Goal: Task Accomplishment & Management: Use online tool/utility

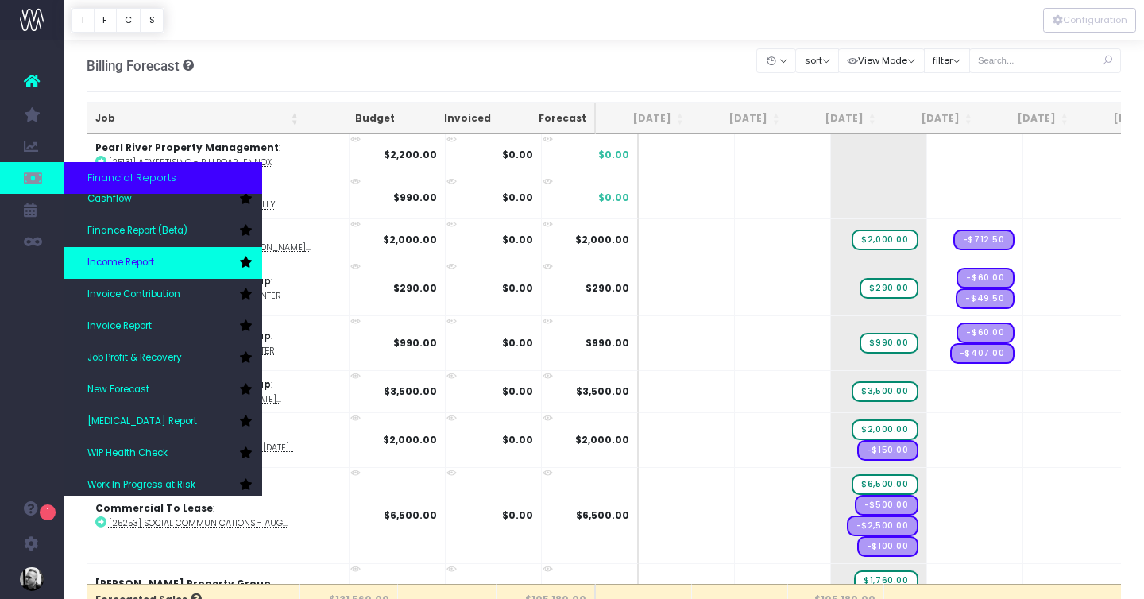
scroll to position [79, 0]
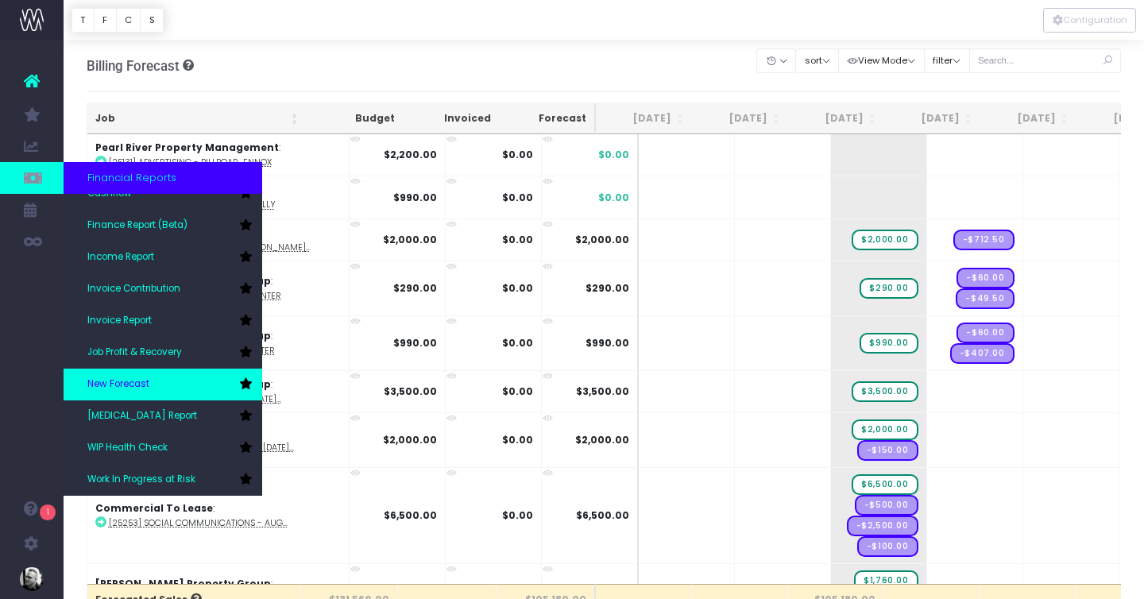
click at [142, 379] on span "New Forecast" at bounding box center [118, 384] width 62 height 14
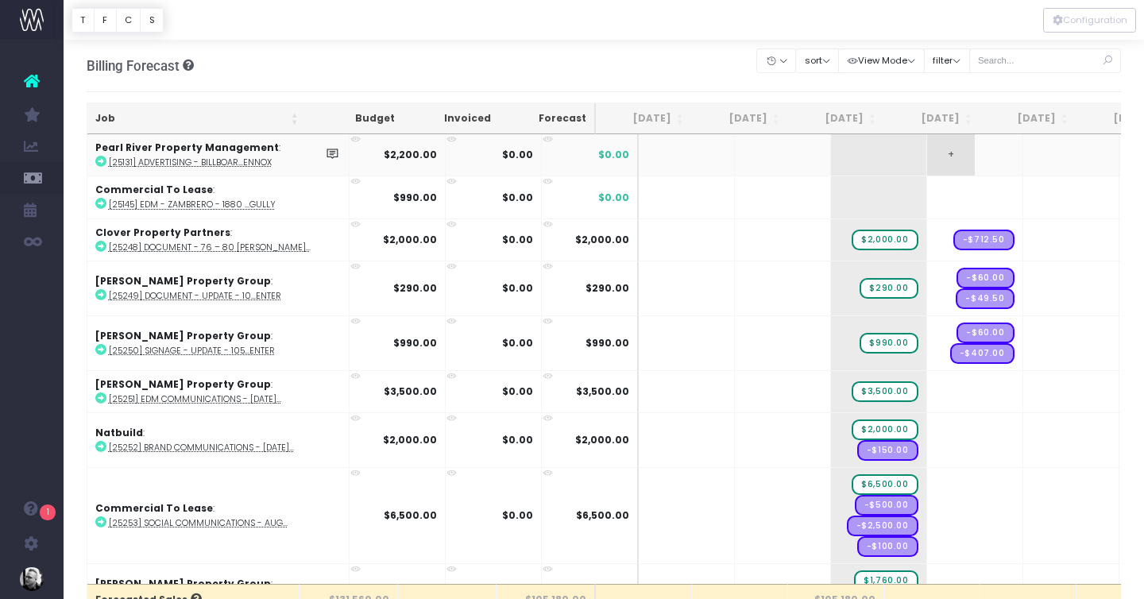
click at [927, 158] on span "+" at bounding box center [951, 154] width 48 height 41
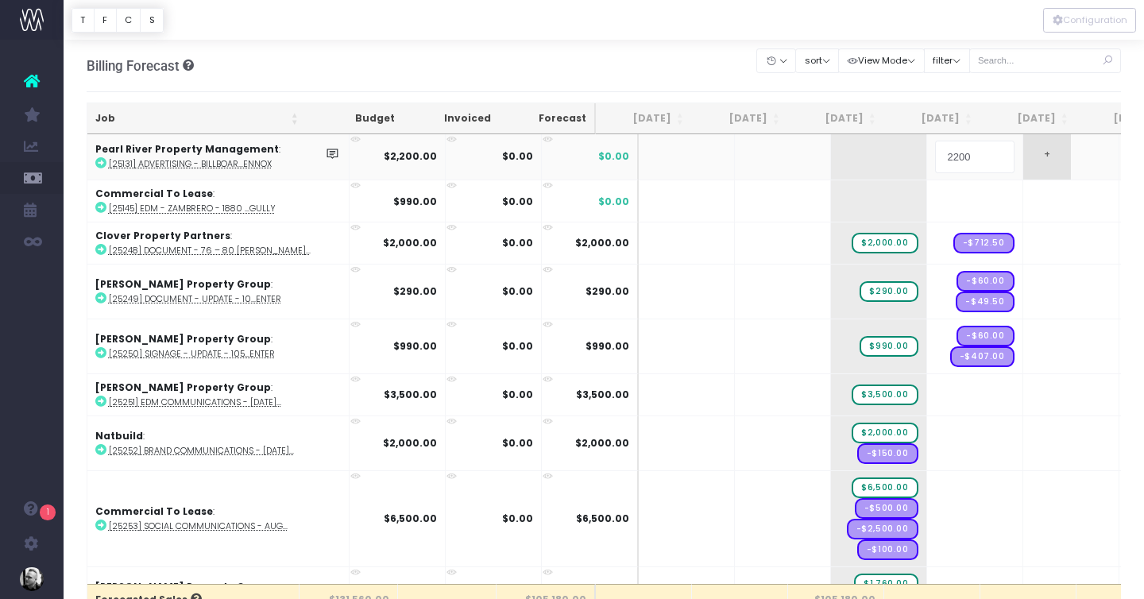
click at [1023, 166] on body "Oh my... this is bad. [PERSON_NAME] wasn't able to load this page. Please conta…" at bounding box center [572, 299] width 1144 height 599
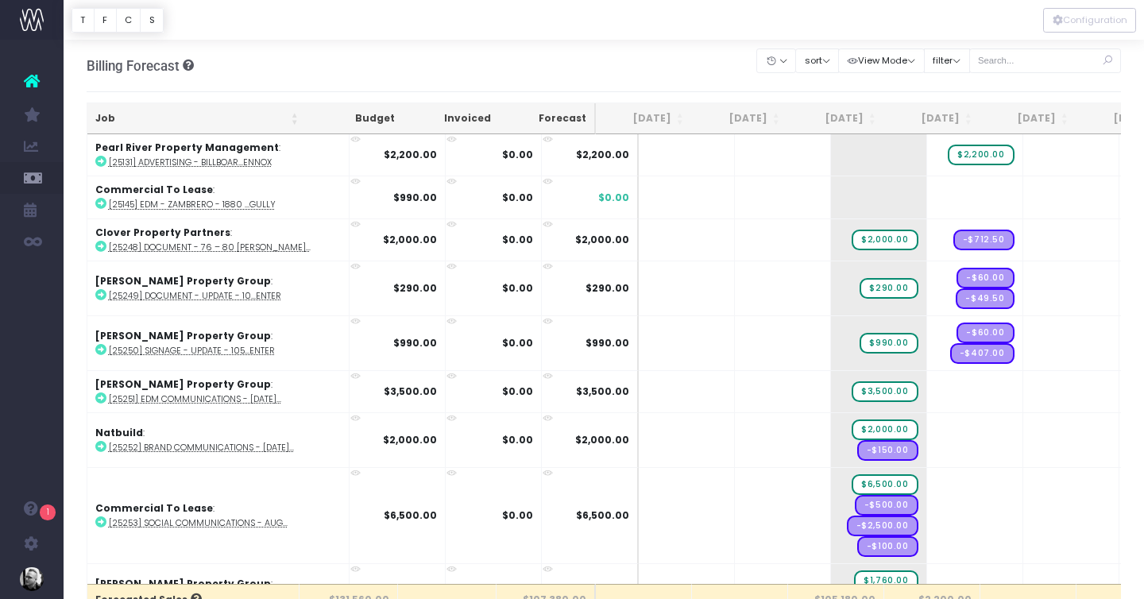
click at [0, 0] on span "+" at bounding box center [0, 0] width 0 height 0
click at [927, 194] on span "+" at bounding box center [951, 196] width 48 height 41
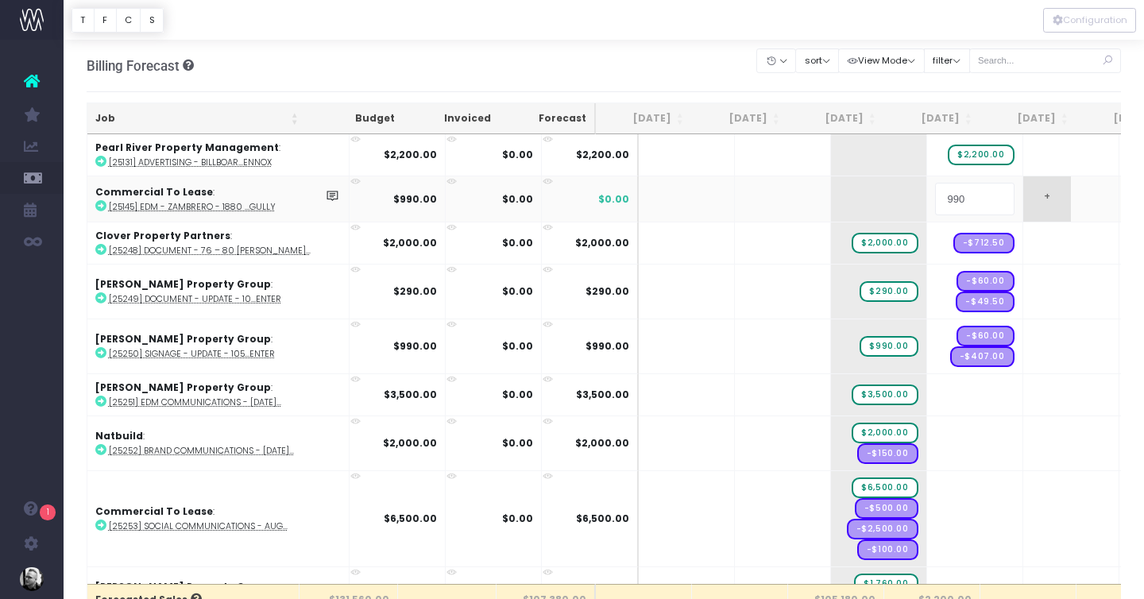
click at [1018, 201] on body "Oh my... this is bad. [PERSON_NAME] wasn't able to load this page. Please conta…" at bounding box center [572, 299] width 1144 height 599
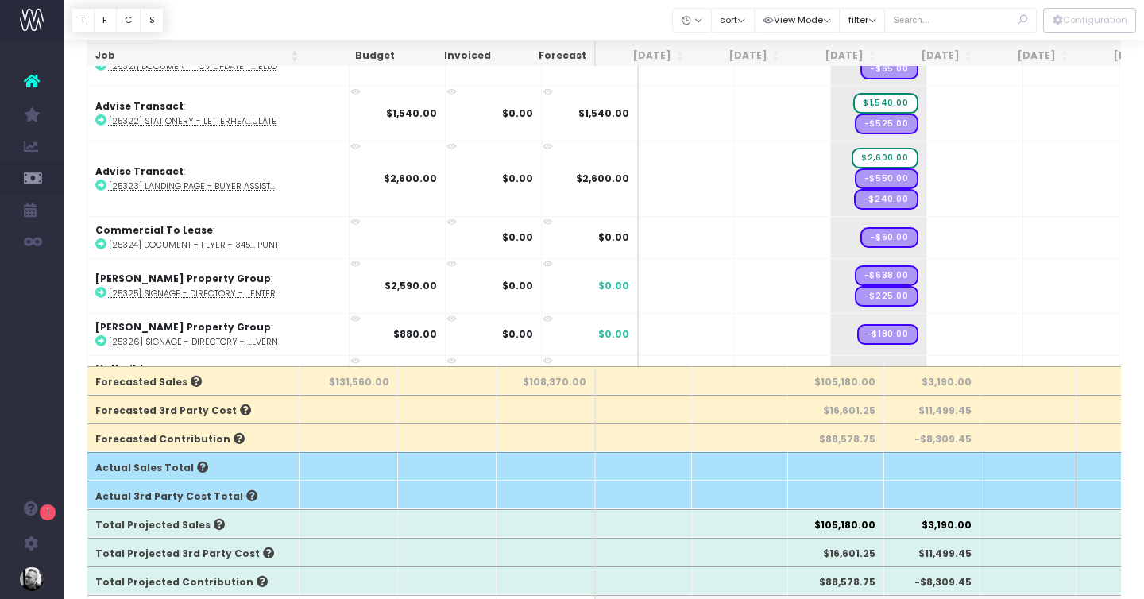
scroll to position [3515, 0]
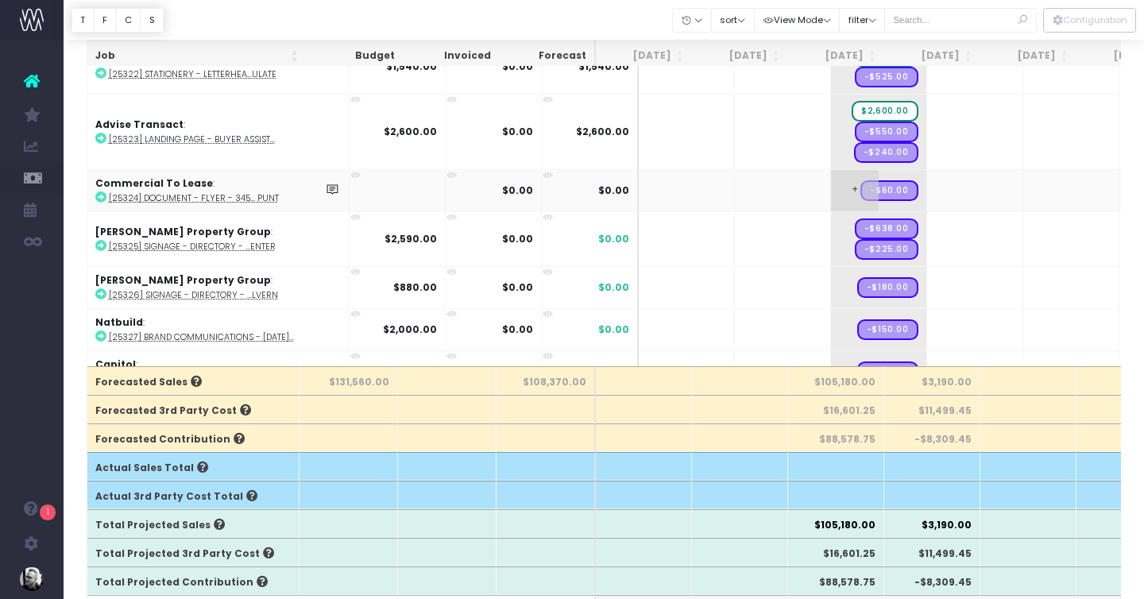
click at [831, 183] on span "+" at bounding box center [855, 190] width 48 height 41
click at [831, 233] on span "+" at bounding box center [855, 239] width 48 height 54
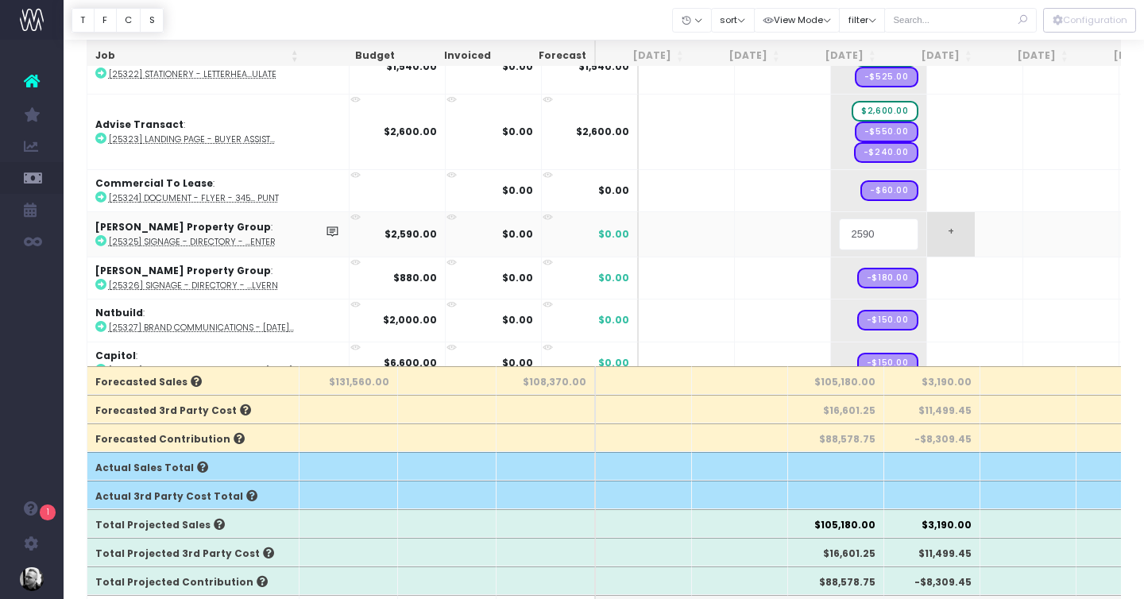
click at [949, 242] on body "Oh my... this is bad. [PERSON_NAME] wasn't able to load this page. Please conta…" at bounding box center [572, 81] width 1144 height 599
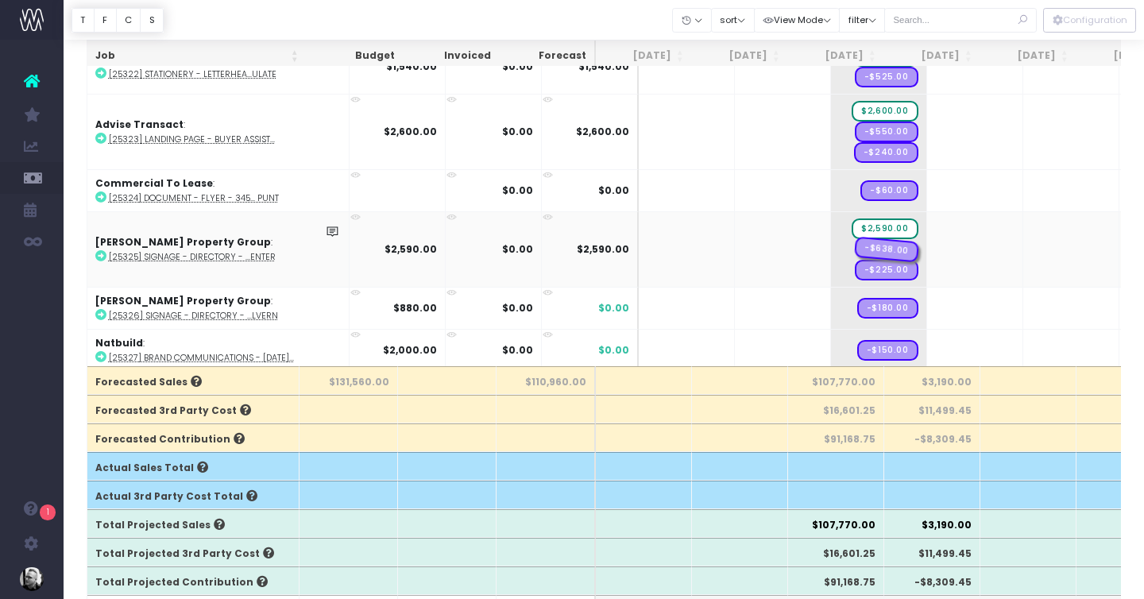
drag, startPoint x: 852, startPoint y: 248, endPoint x: 886, endPoint y: 248, distance: 34.2
drag, startPoint x: 841, startPoint y: 245, endPoint x: 941, endPoint y: 248, distance: 100.1
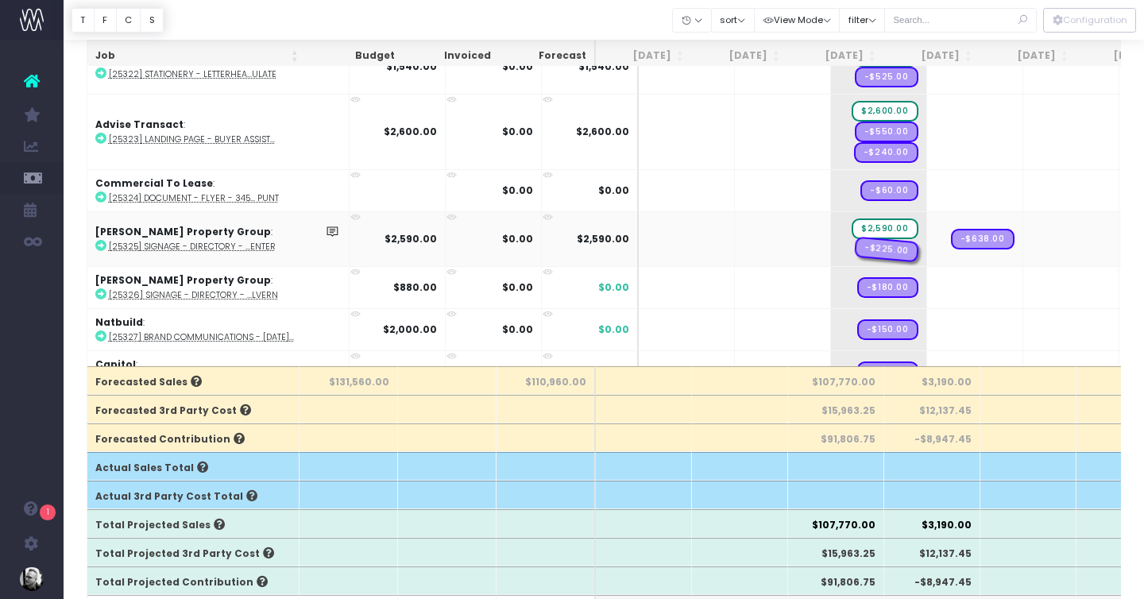
drag, startPoint x: 838, startPoint y: 242, endPoint x: 908, endPoint y: 242, distance: 69.9
drag, startPoint x: 840, startPoint y: 230, endPoint x: 943, endPoint y: 230, distance: 103.3
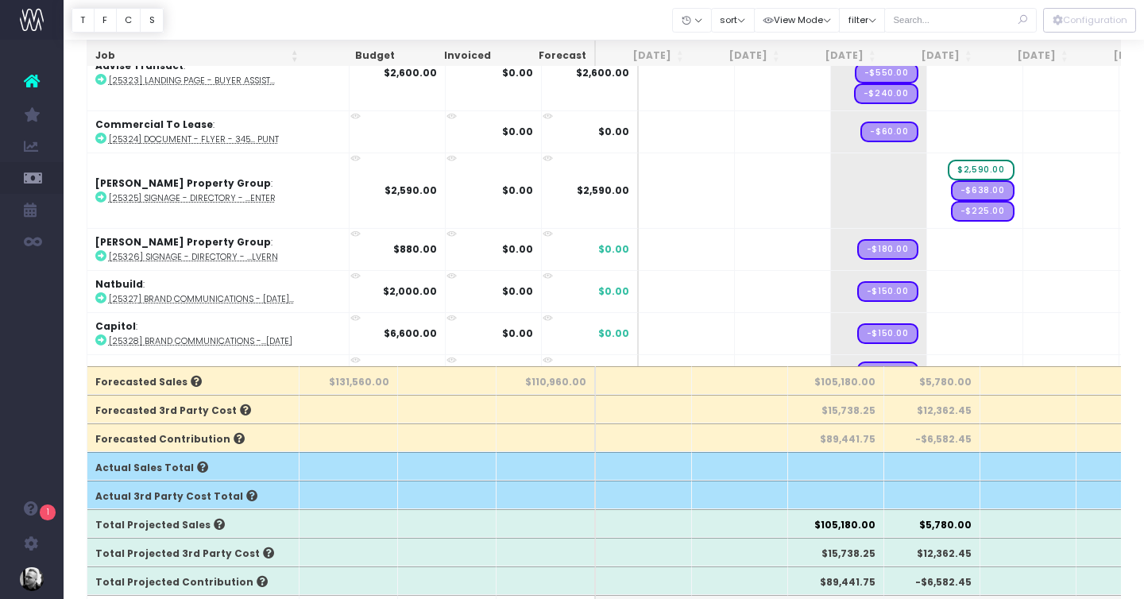
scroll to position [3587, 0]
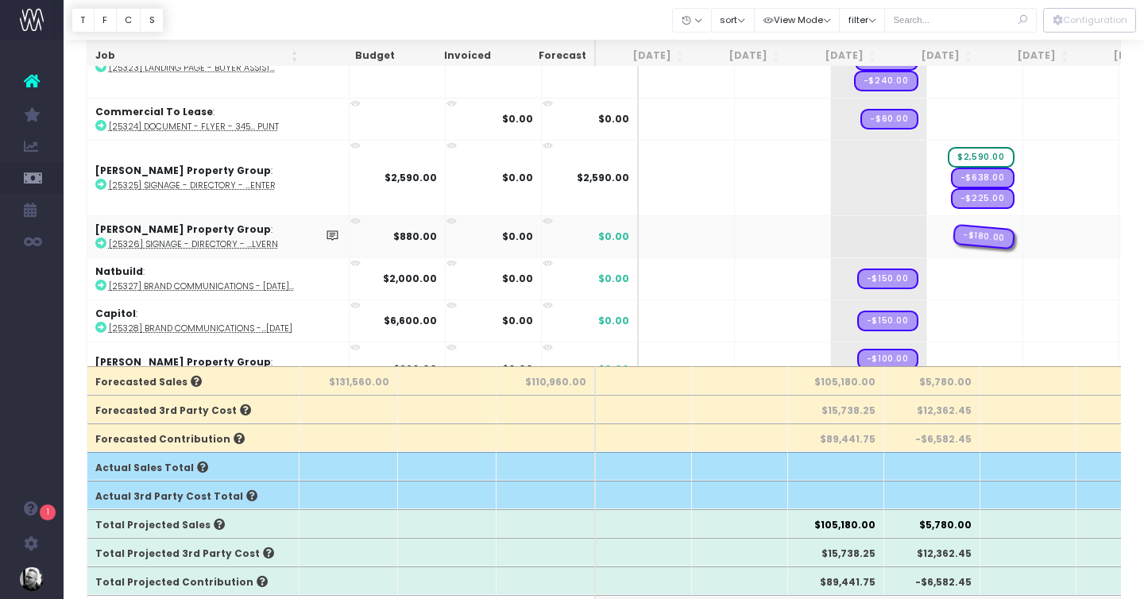
drag, startPoint x: 857, startPoint y: 235, endPoint x: 948, endPoint y: 242, distance: 90.8
click at [927, 231] on span "+" at bounding box center [951, 236] width 48 height 41
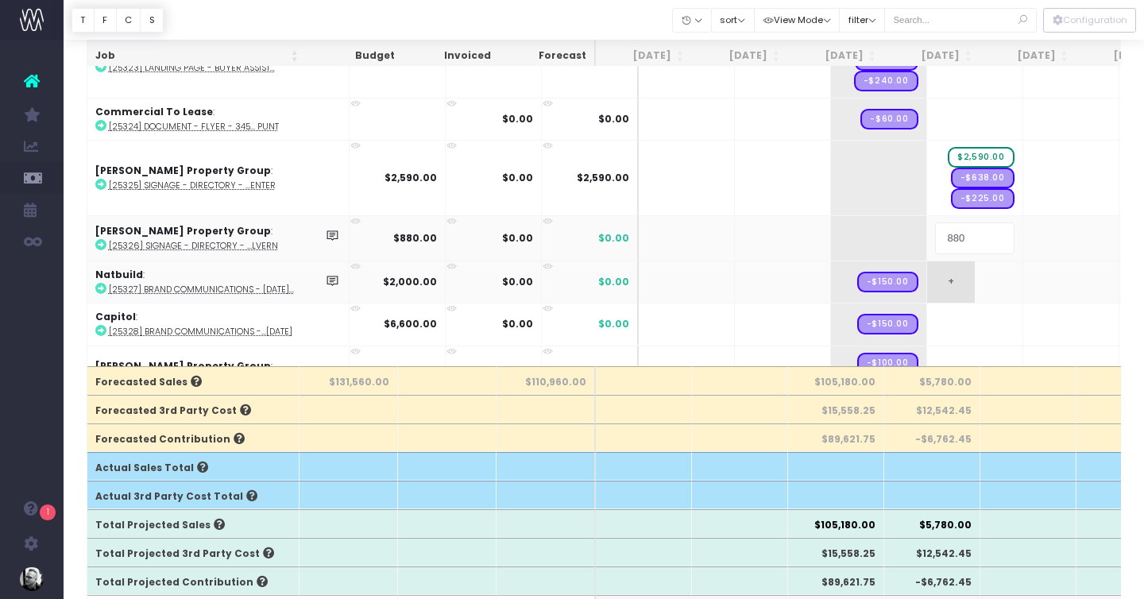
click at [918, 284] on body "Oh my... this is bad. [PERSON_NAME] wasn't able to load this page. Please conta…" at bounding box center [572, 81] width 1144 height 599
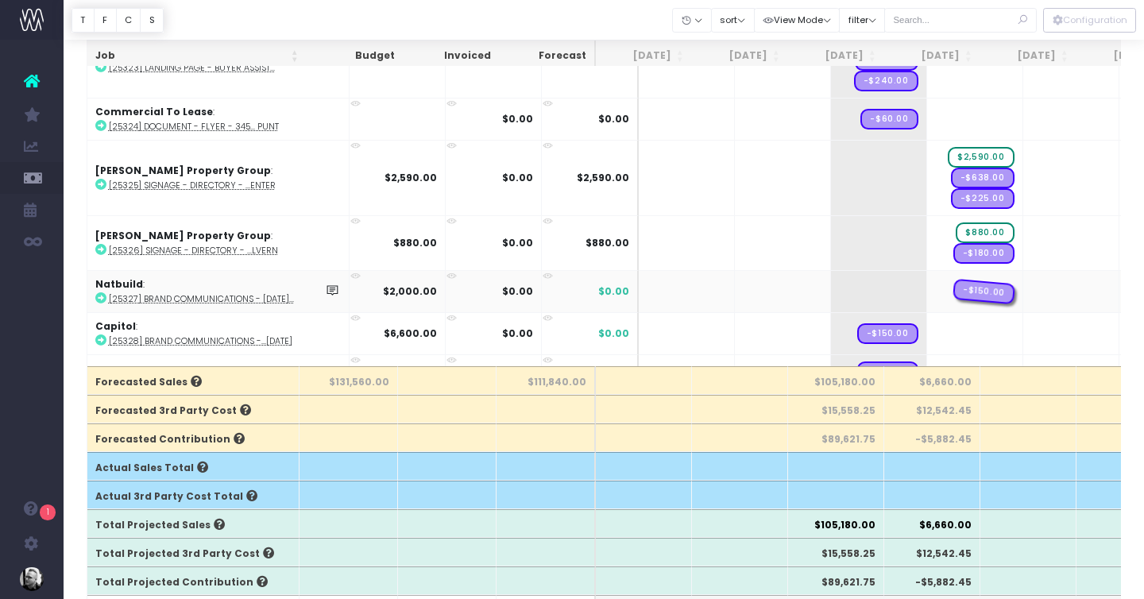
drag, startPoint x: 839, startPoint y: 284, endPoint x: 943, endPoint y: 284, distance: 104.1
click at [927, 290] on span "+" at bounding box center [951, 291] width 48 height 41
click at [893, 315] on body "Oh my... this is bad. [PERSON_NAME] wasn't able to load this page. Please conta…" at bounding box center [572, 81] width 1144 height 599
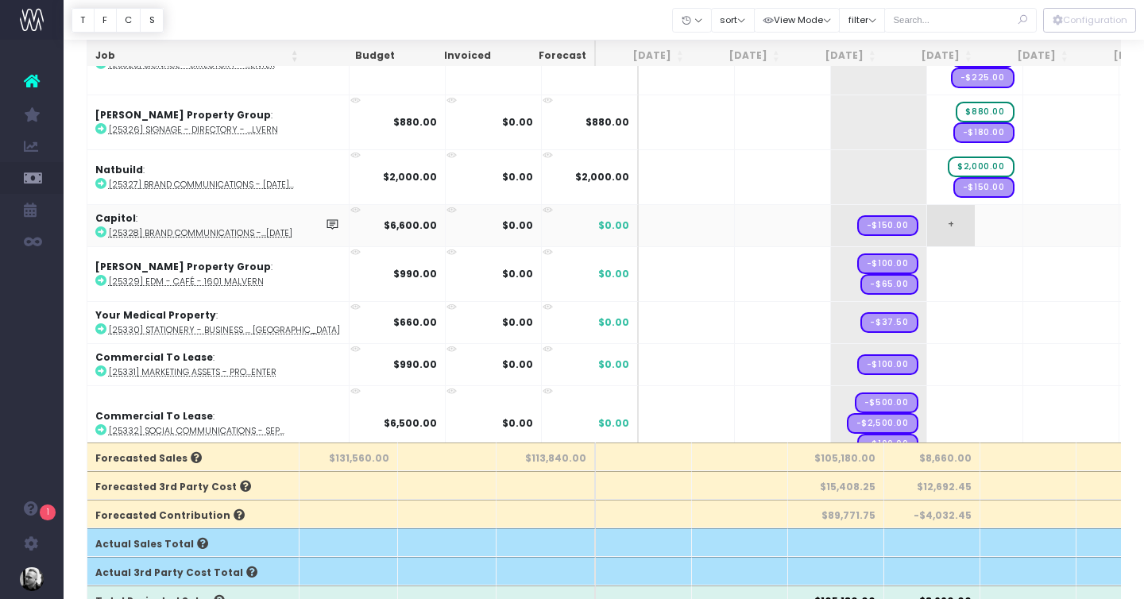
scroll to position [77, 0]
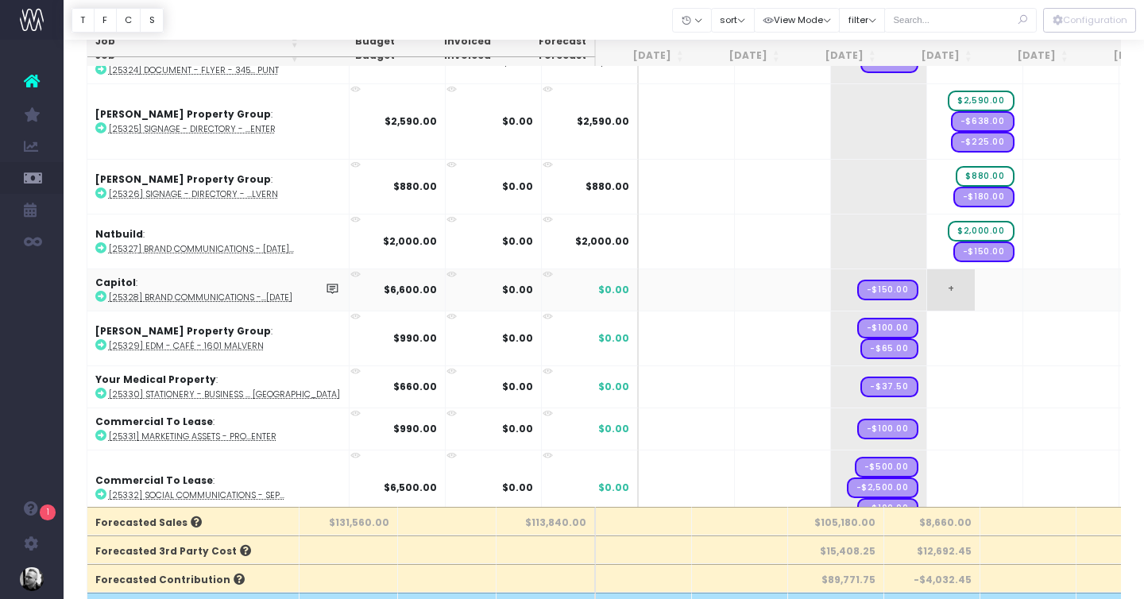
click at [927, 284] on span "+" at bounding box center [951, 289] width 48 height 41
drag, startPoint x: 848, startPoint y: 286, endPoint x: 915, endPoint y: 286, distance: 66.7
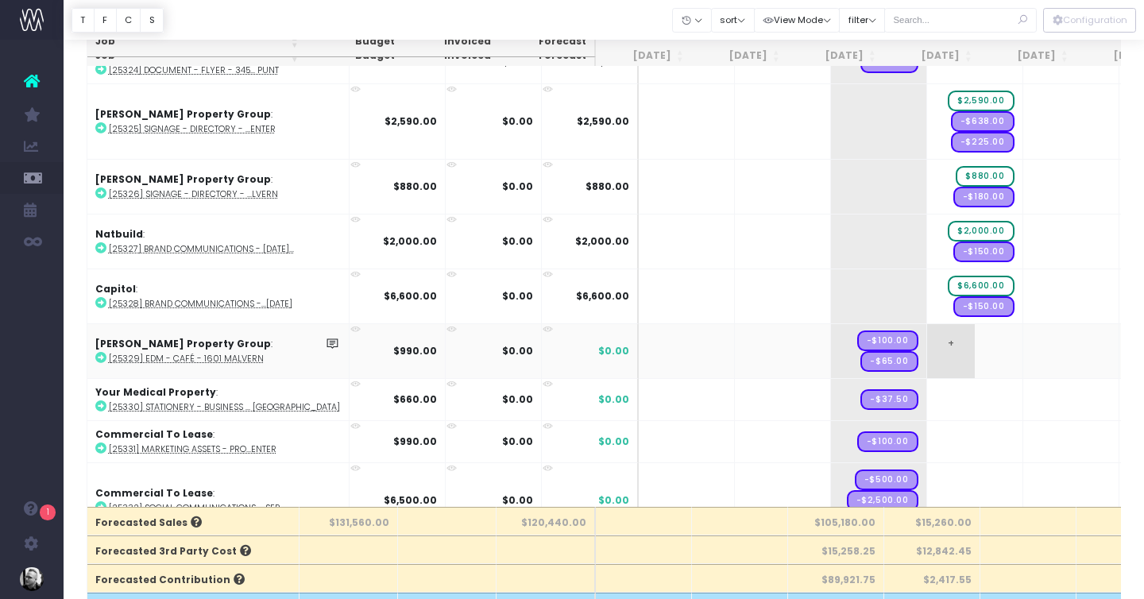
click at [927, 345] on span "+" at bounding box center [951, 351] width 48 height 54
click at [852, 327] on body "Oh my... this is bad. [PERSON_NAME] wasn't able to load this page. Please conta…" at bounding box center [572, 222] width 1144 height 599
drag, startPoint x: 842, startPoint y: 331, endPoint x: 933, endPoint y: 338, distance: 91.6
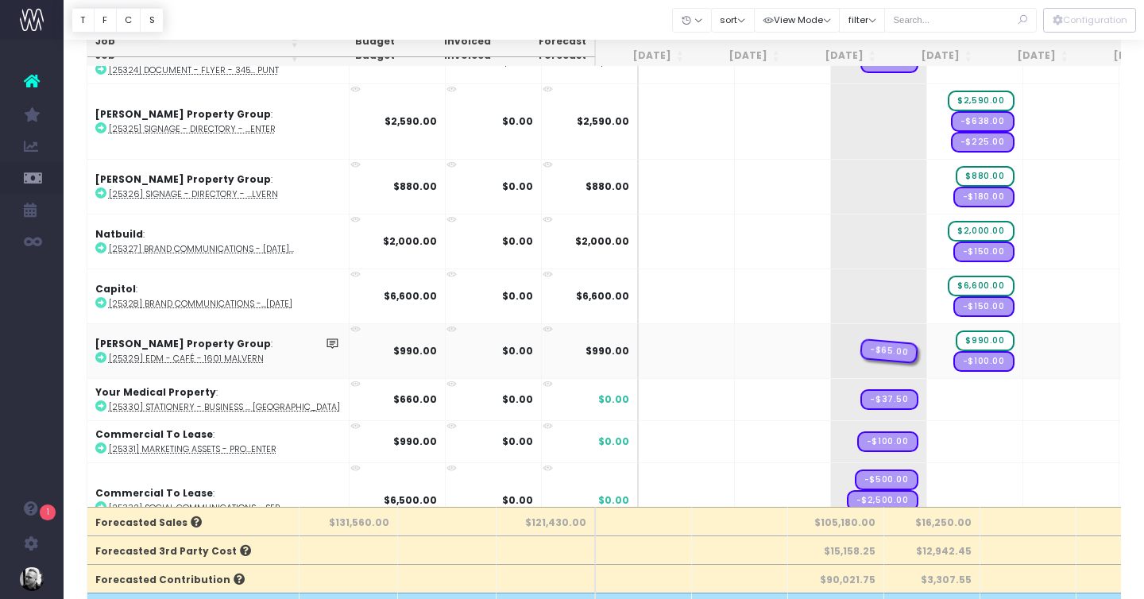
drag, startPoint x: 849, startPoint y: 338, endPoint x: 933, endPoint y: 338, distance: 84.2
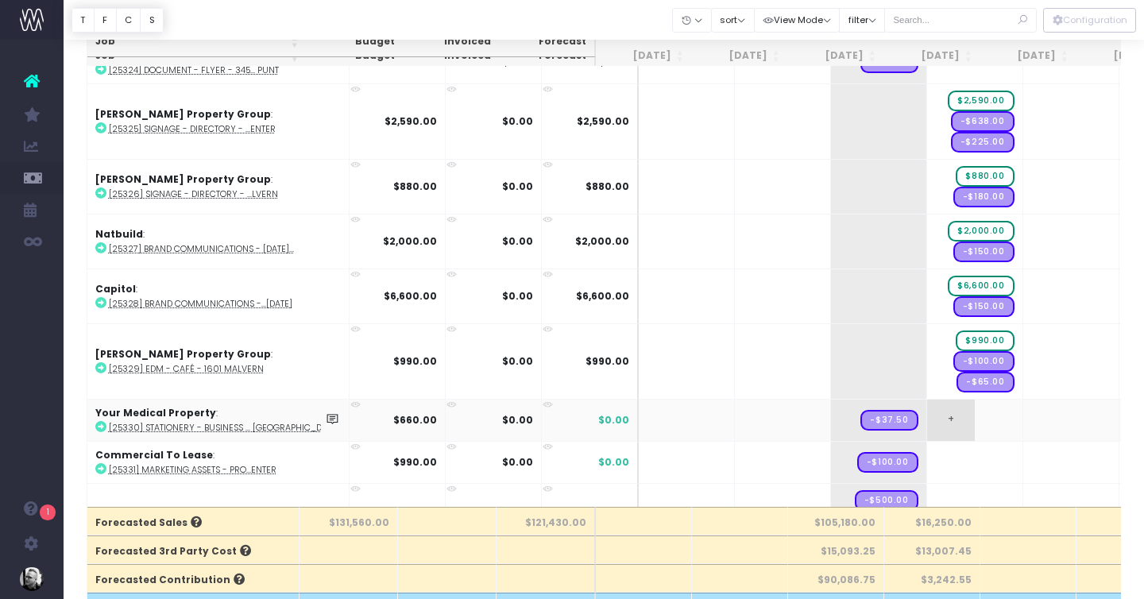
click at [927, 414] on span "+" at bounding box center [951, 420] width 48 height 41
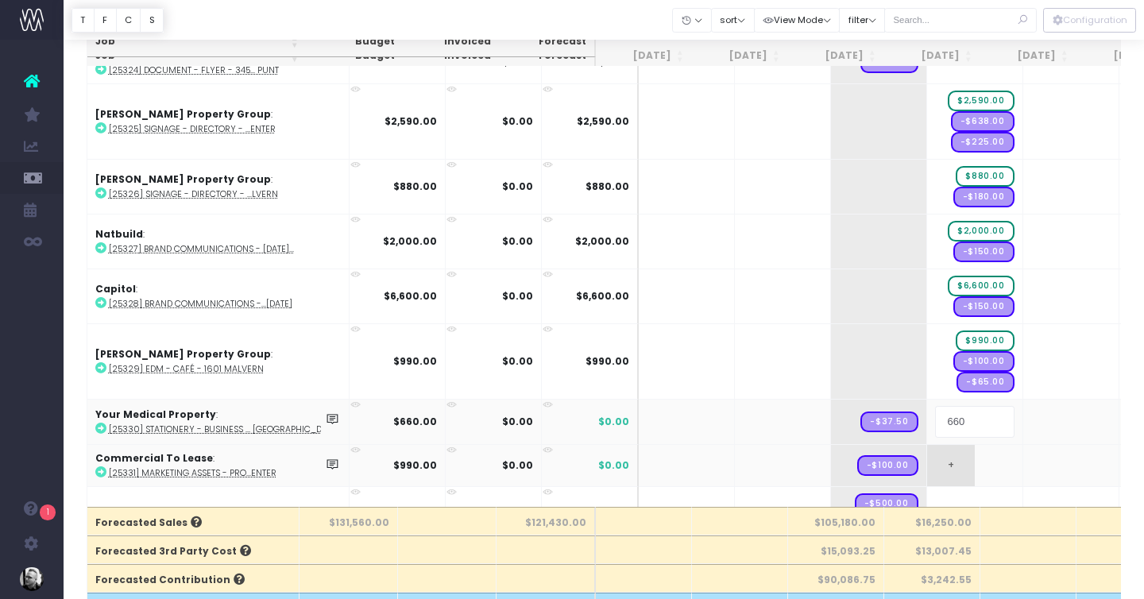
click at [931, 440] on body "Oh my... this is bad. [PERSON_NAME] wasn't able to load this page. Please conta…" at bounding box center [572, 222] width 1144 height 599
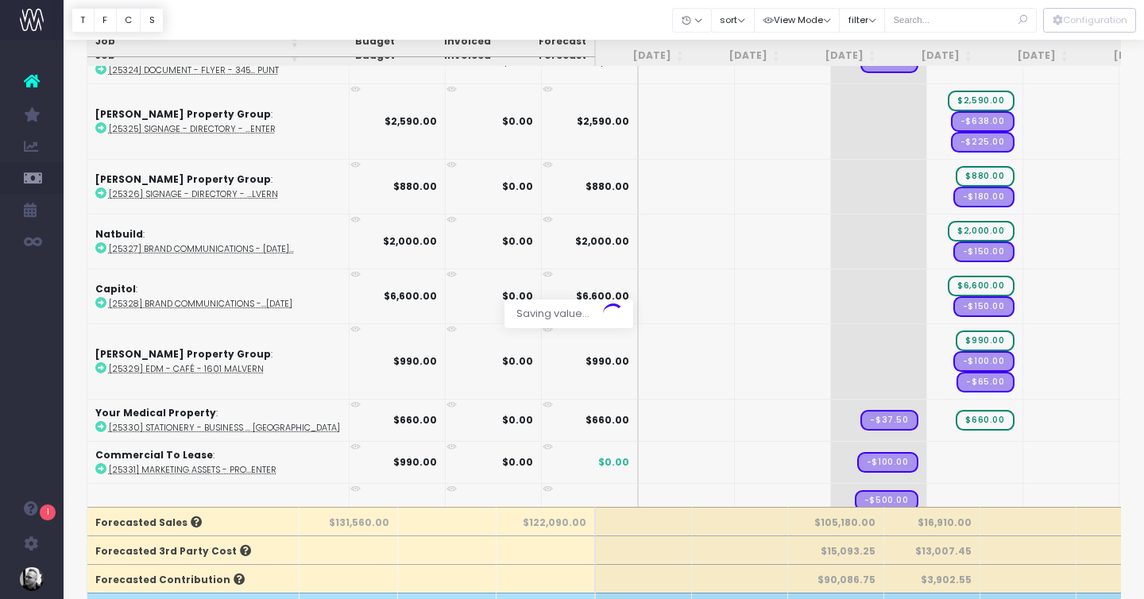
scroll to position [126, 0]
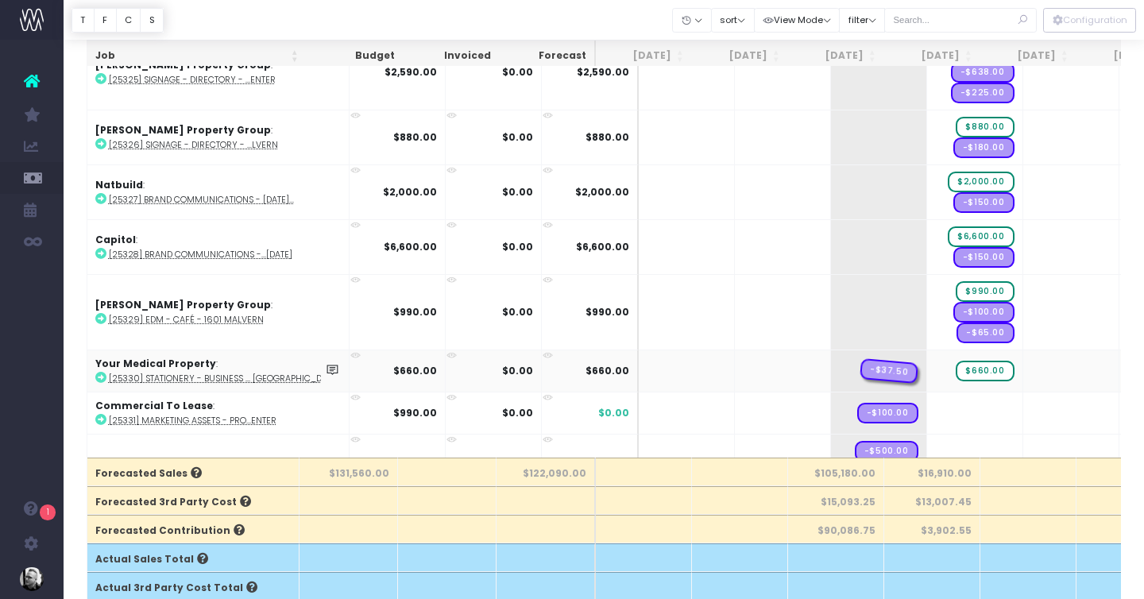
drag, startPoint x: 844, startPoint y: 365, endPoint x: 939, endPoint y: 366, distance: 94.6
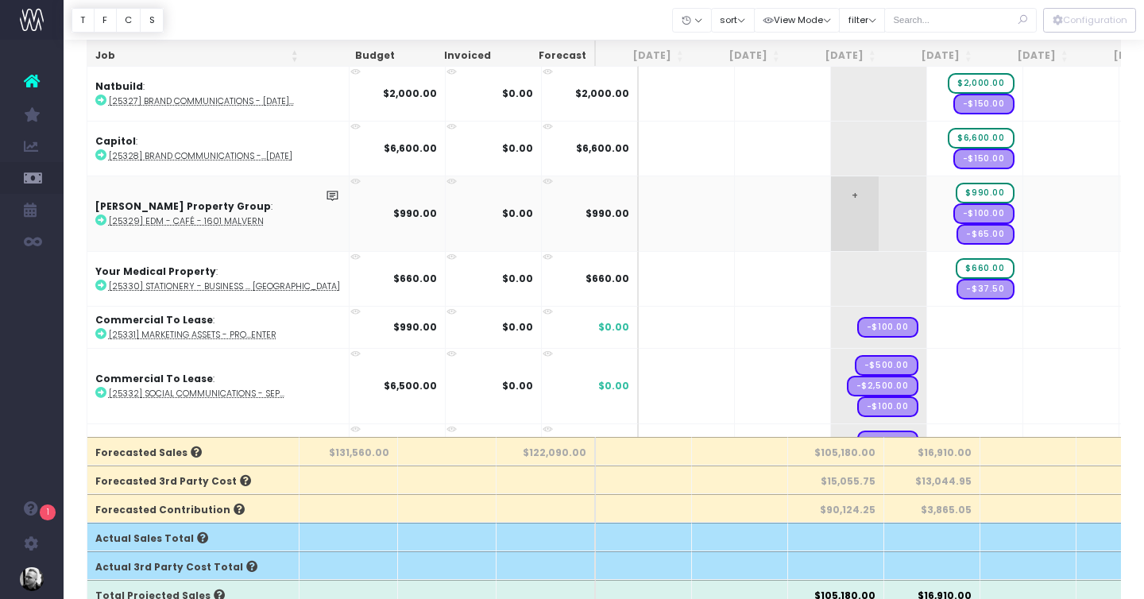
scroll to position [3955, 0]
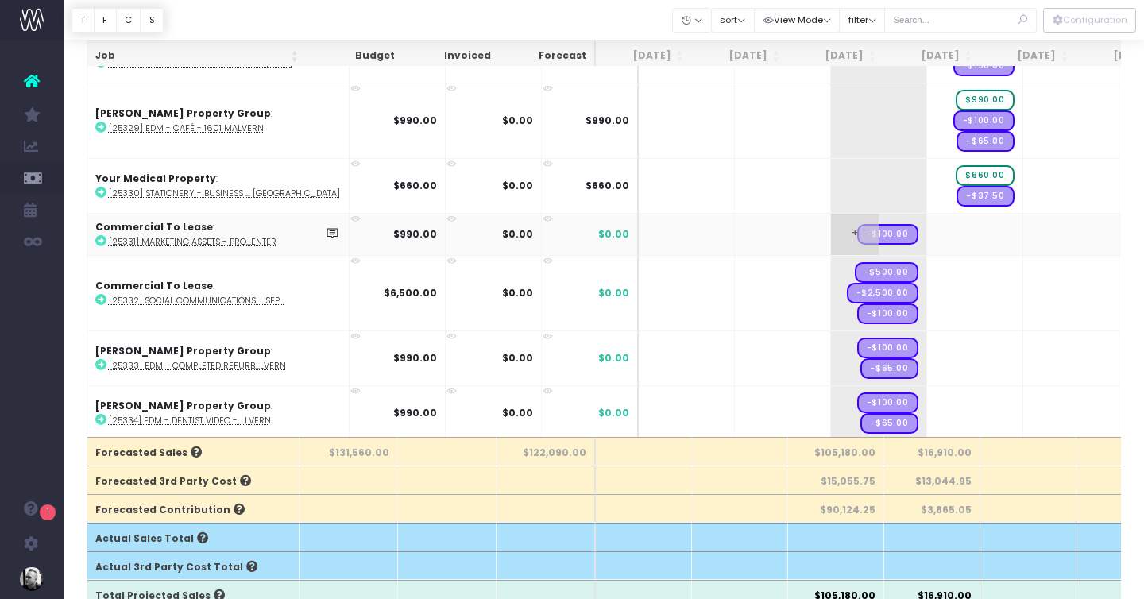
drag, startPoint x: 853, startPoint y: 229, endPoint x: 914, endPoint y: 237, distance: 61.7
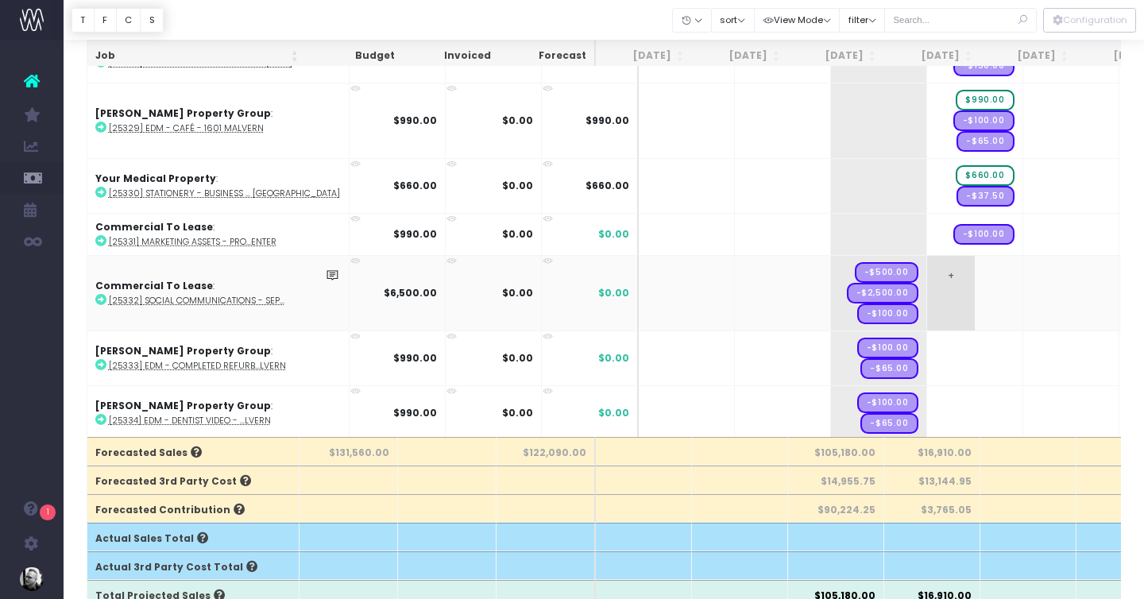
drag, startPoint x: 881, startPoint y: 270, endPoint x: 902, endPoint y: 270, distance: 20.7
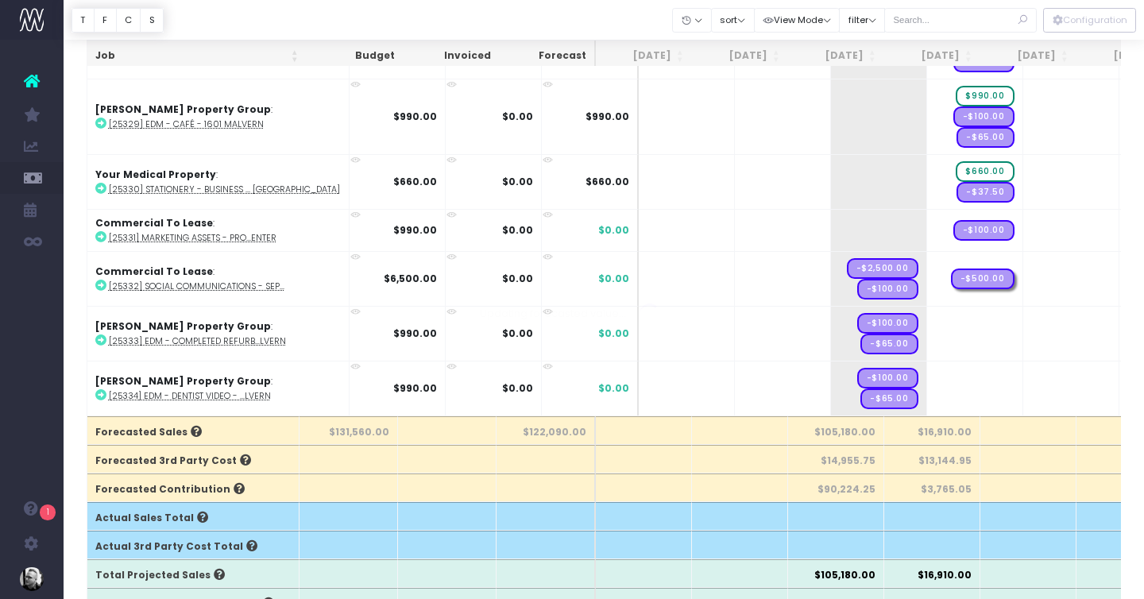
scroll to position [3934, 0]
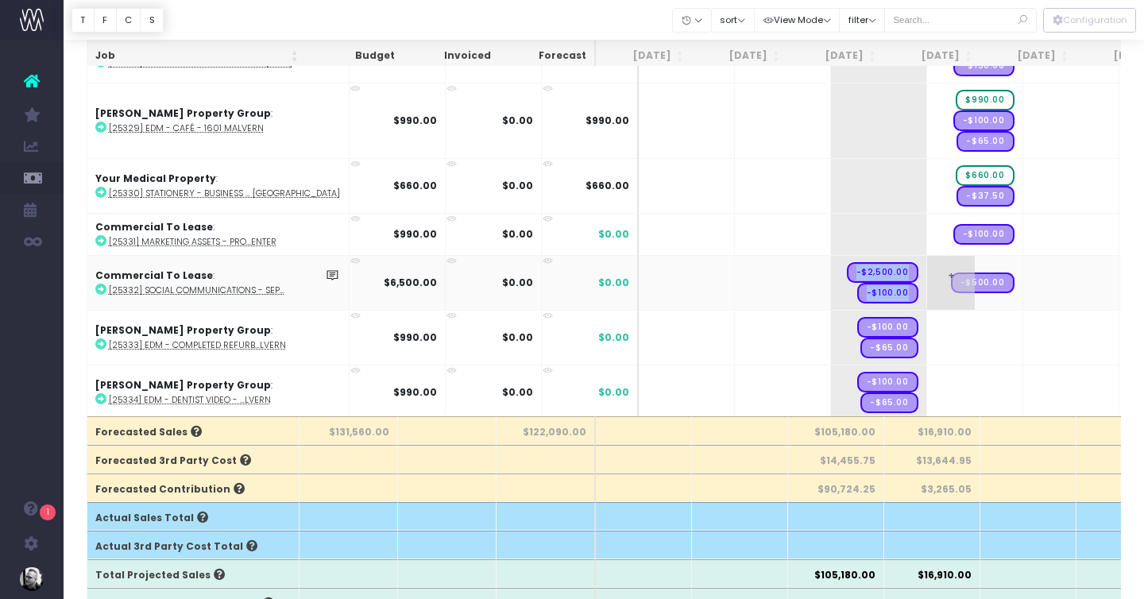
drag, startPoint x: 828, startPoint y: 266, endPoint x: 928, endPoint y: 266, distance: 100.1
click at [927, 266] on tr "Commercial To Lease : [25332] Social Communications - SEP... $6,500.00 $0.00 $0…" at bounding box center [1035, 282] width 1897 height 55
drag, startPoint x: 863, startPoint y: 262, endPoint x: 915, endPoint y: 265, distance: 52.5
drag, startPoint x: 852, startPoint y: 275, endPoint x: 922, endPoint y: 266, distance: 69.7
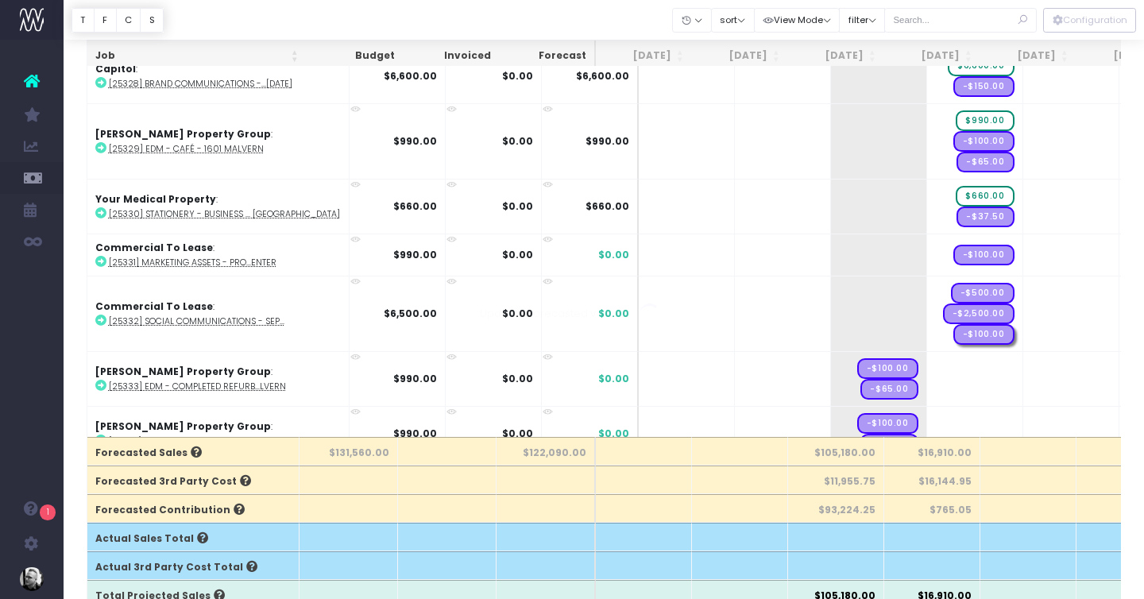
scroll to position [3955, 0]
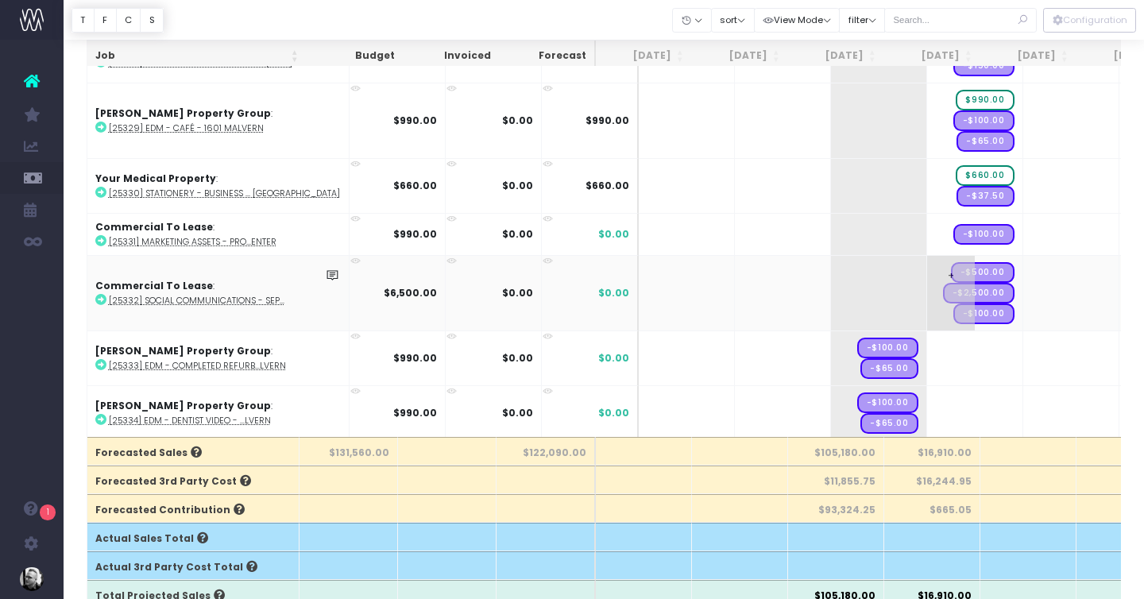
click at [927, 265] on span "+" at bounding box center [951, 293] width 48 height 75
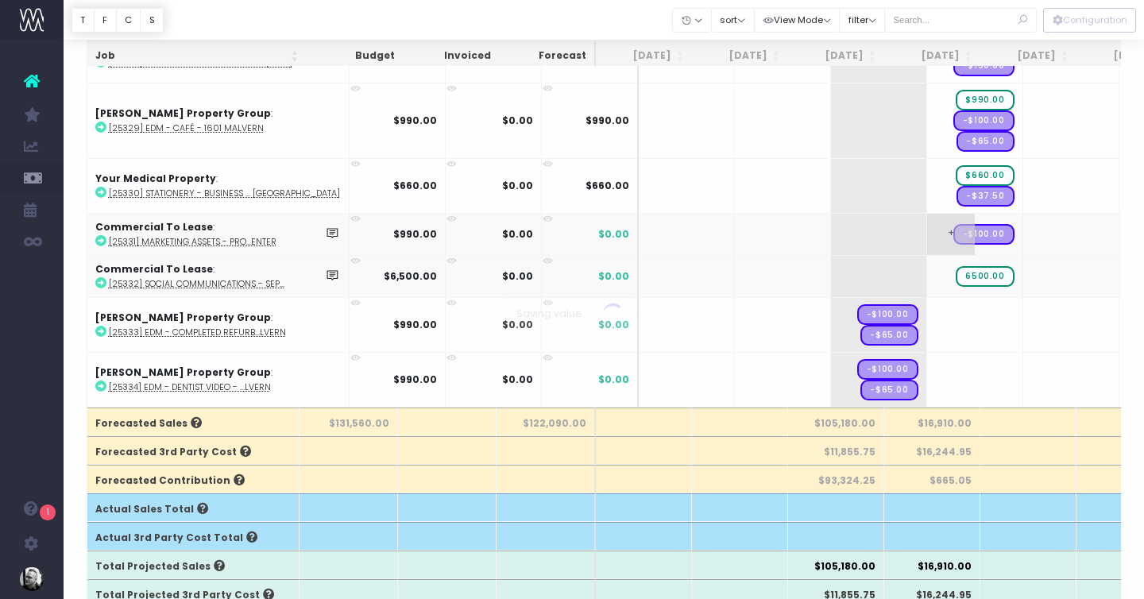
click at [902, 230] on body "Oh my... this is bad. [PERSON_NAME] wasn't able to load this page. Please conta…" at bounding box center [572, 123] width 1144 height 599
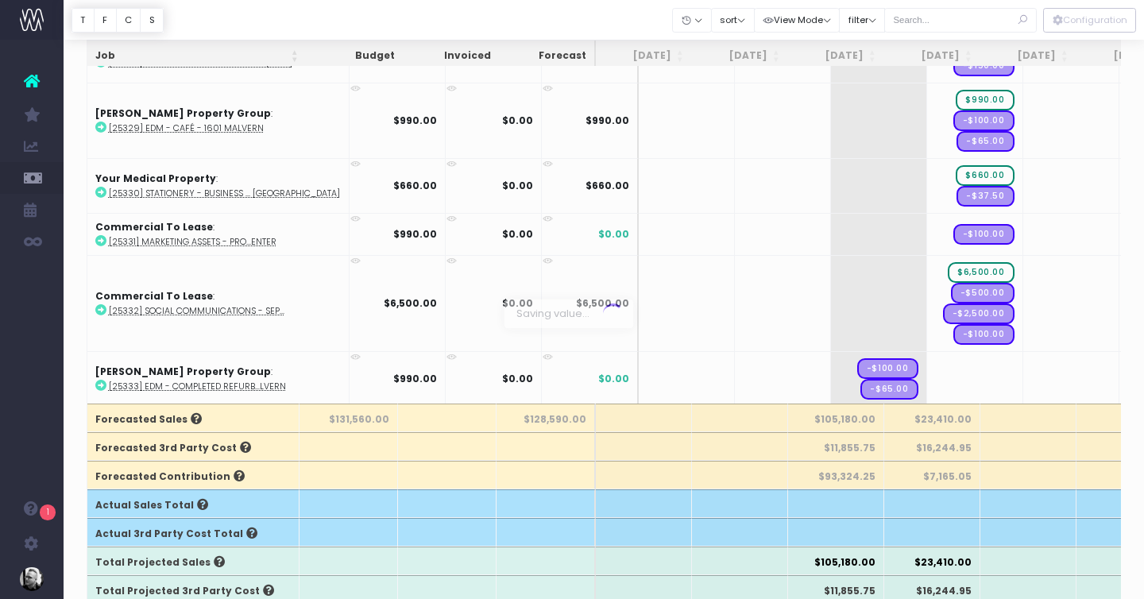
click at [905, 222] on div at bounding box center [572, 299] width 1144 height 599
click at [0, 0] on span "+" at bounding box center [0, 0] width 0 height 0
click at [916, 369] on body "Oh my... this is bad. [PERSON_NAME] wasn't able to load this page. Please conta…" at bounding box center [572, 119] width 1144 height 599
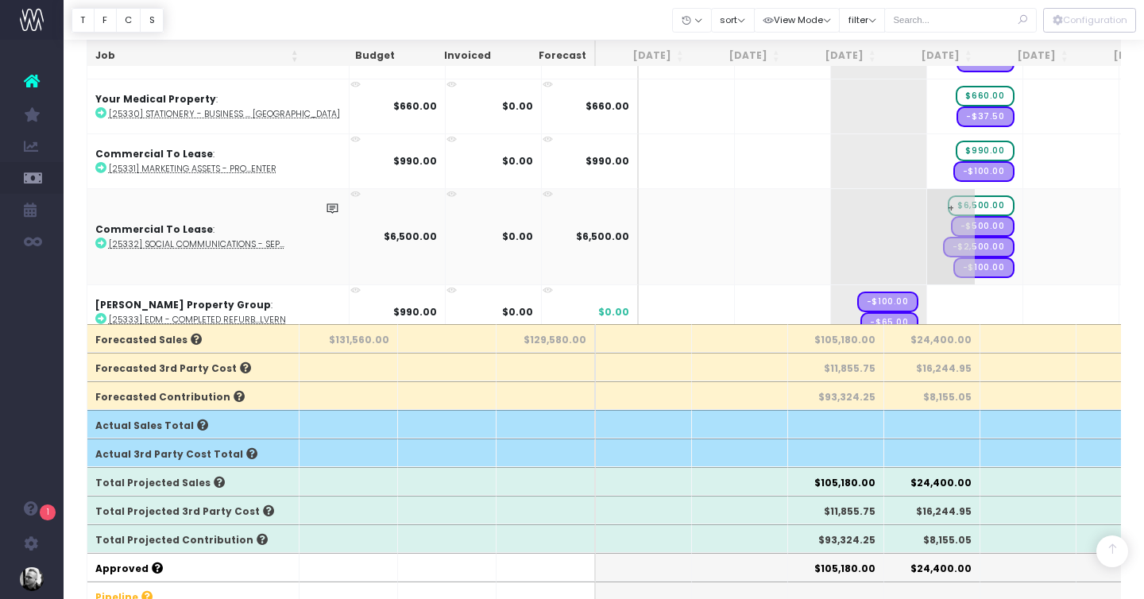
scroll to position [3988, 0]
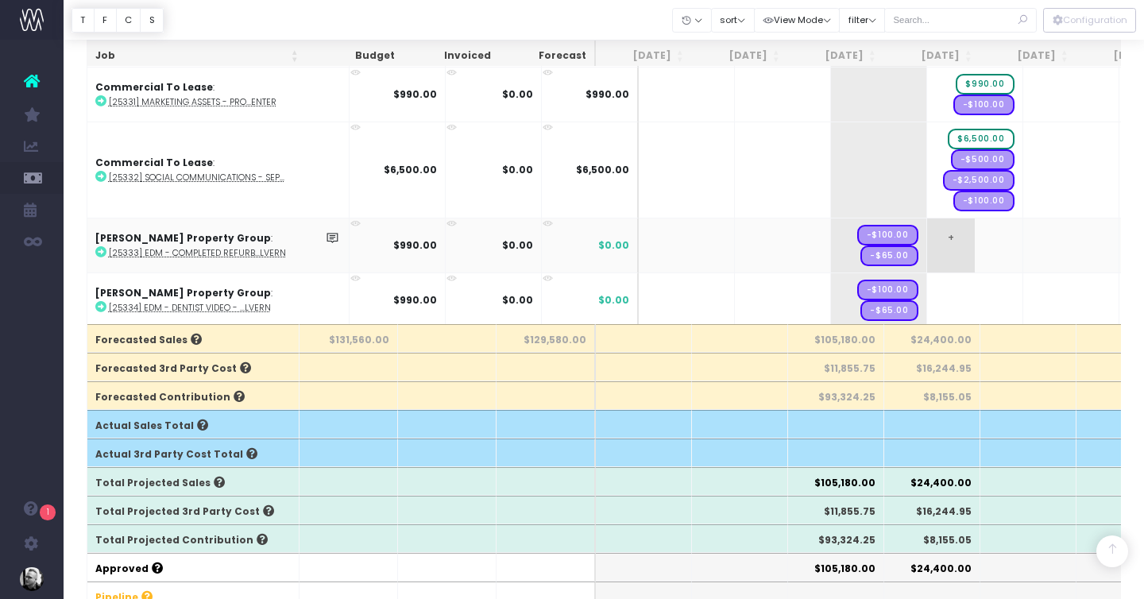
click at [927, 238] on span "+" at bounding box center [951, 245] width 48 height 54
click at [909, 279] on body "Oh my... this is bad. [PERSON_NAME] wasn't able to load this page. Please conta…" at bounding box center [572, 39] width 1144 height 599
click at [904, 285] on div at bounding box center [572, 299] width 1144 height 599
click at [0, 0] on span "+" at bounding box center [0, 0] width 0 height 0
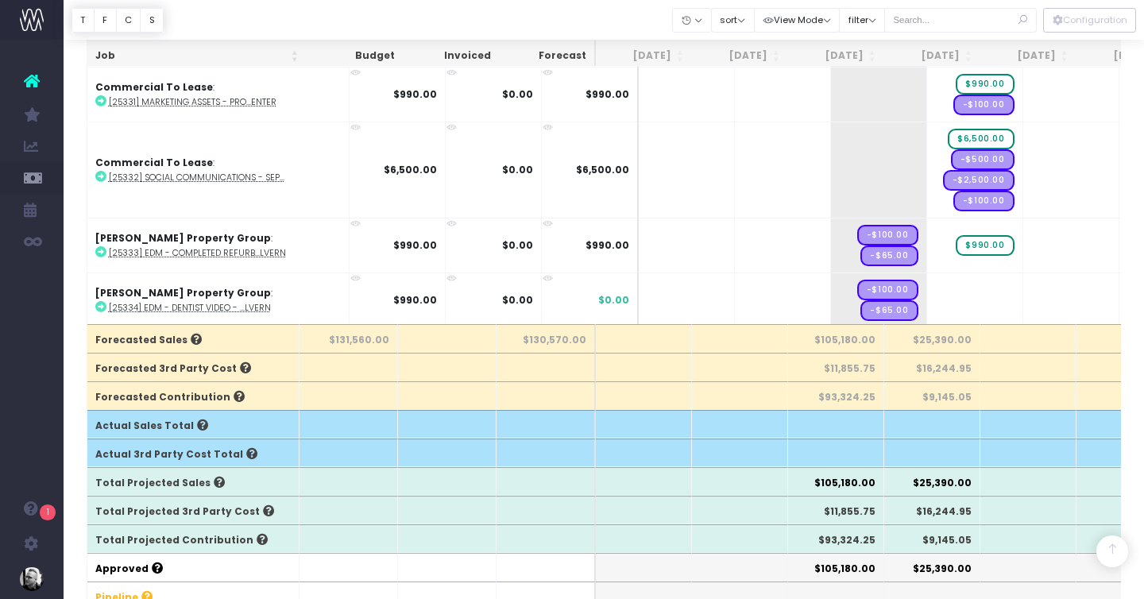
click at [0, 0] on span "+" at bounding box center [0, 0] width 0 height 0
click at [927, 299] on span "+" at bounding box center [951, 300] width 48 height 54
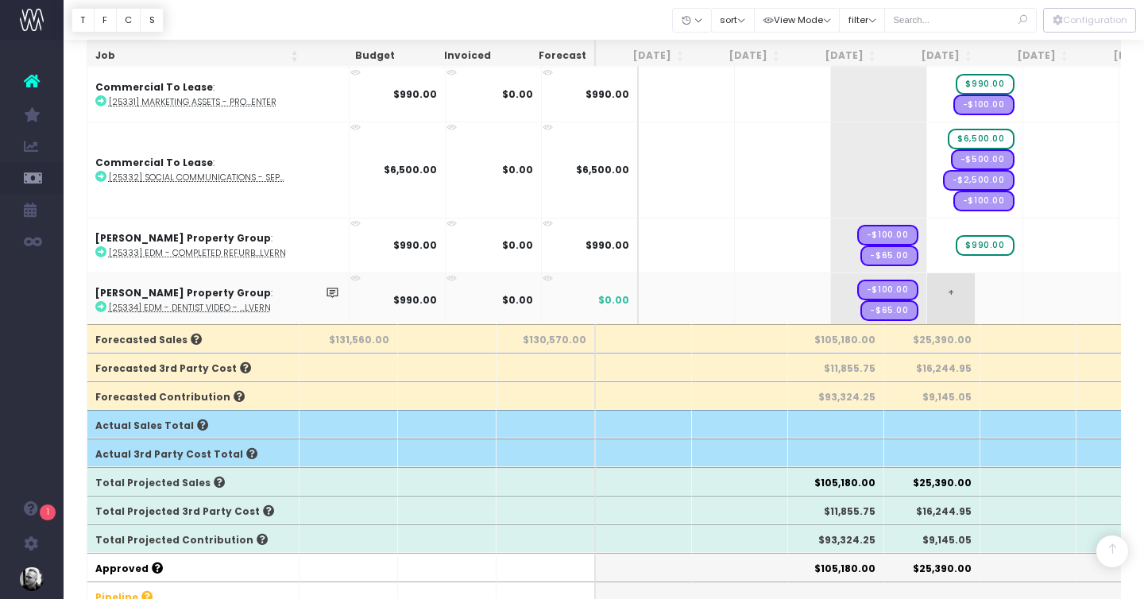
click at [927, 299] on span "+" at bounding box center [951, 300] width 48 height 54
click at [975, 295] on body "Oh my... this is bad. [PERSON_NAME] wasn't able to load this page. Please conta…" at bounding box center [572, 39] width 1144 height 599
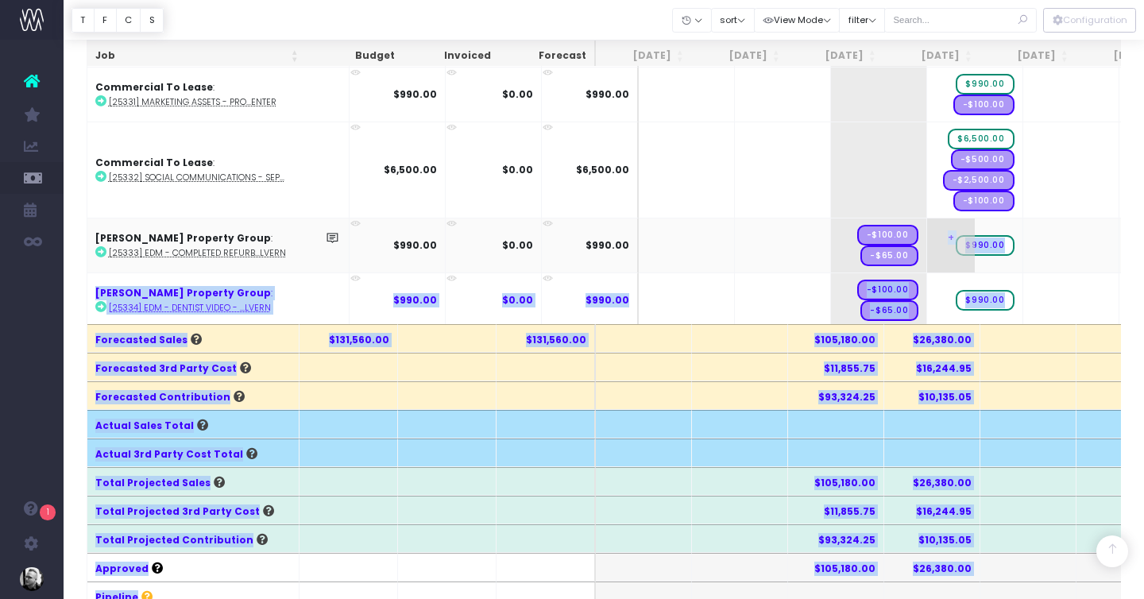
drag, startPoint x: 838, startPoint y: 226, endPoint x: 911, endPoint y: 232, distance: 73.4
click at [866, 230] on span "-$100.00" at bounding box center [887, 235] width 61 height 21
drag, startPoint x: 850, startPoint y: 230, endPoint x: 925, endPoint y: 230, distance: 74.7
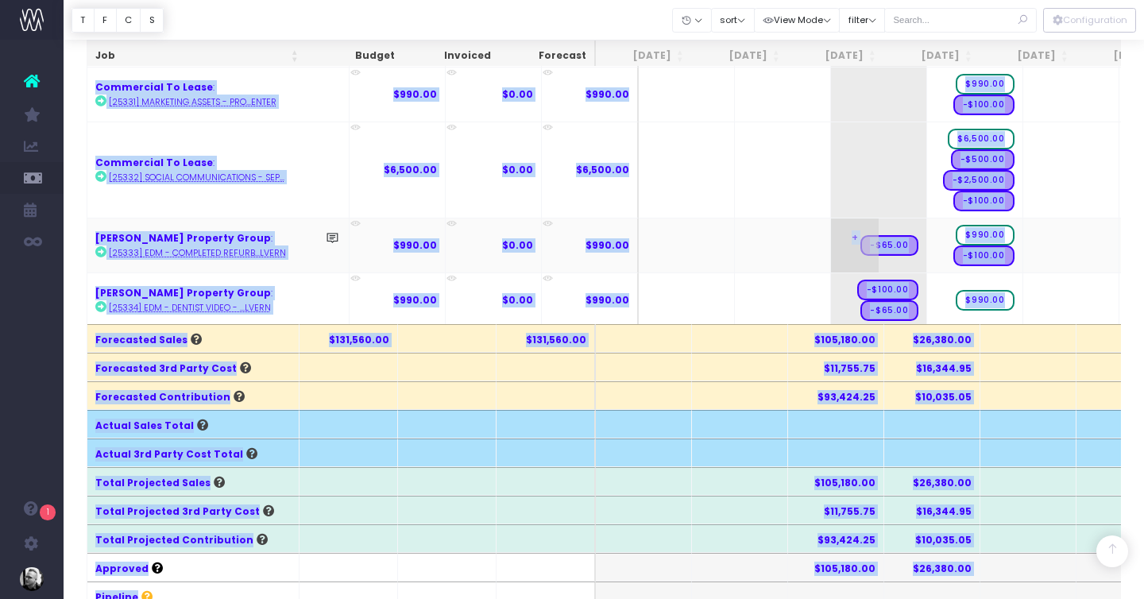
drag, startPoint x: 841, startPoint y: 240, endPoint x: 941, endPoint y: 240, distance: 100.1
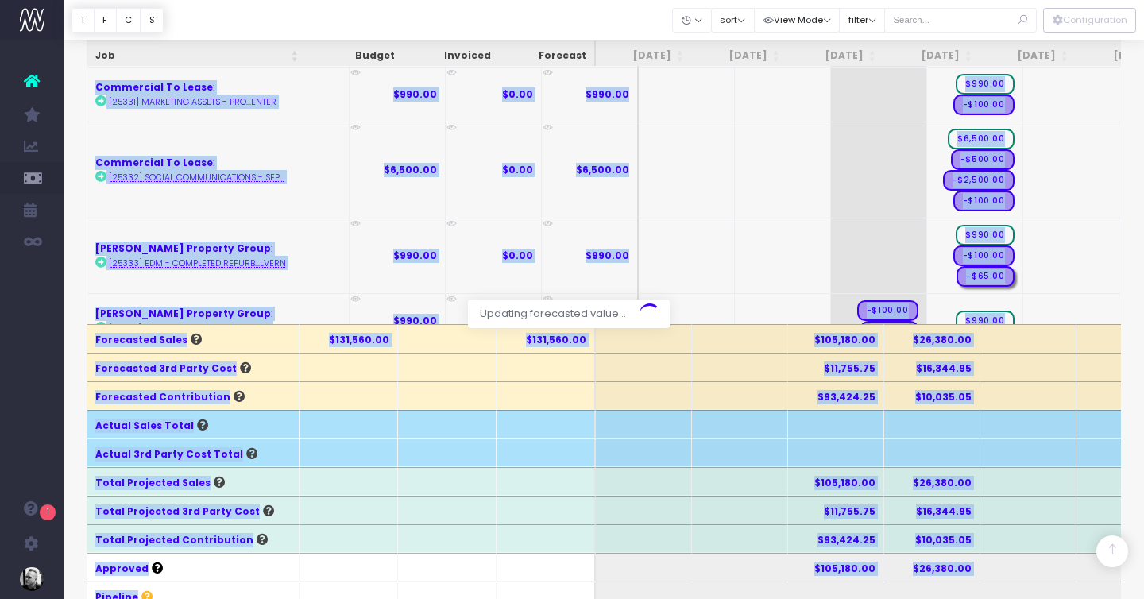
click at [1027, 232] on div at bounding box center [572, 299] width 1144 height 599
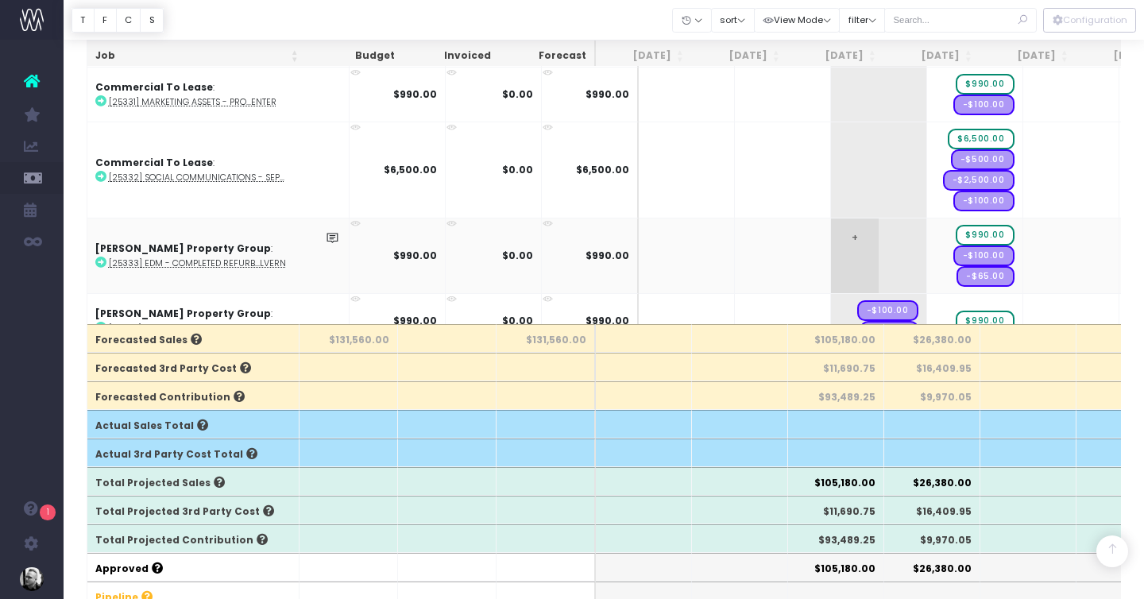
scroll to position [4009, 0]
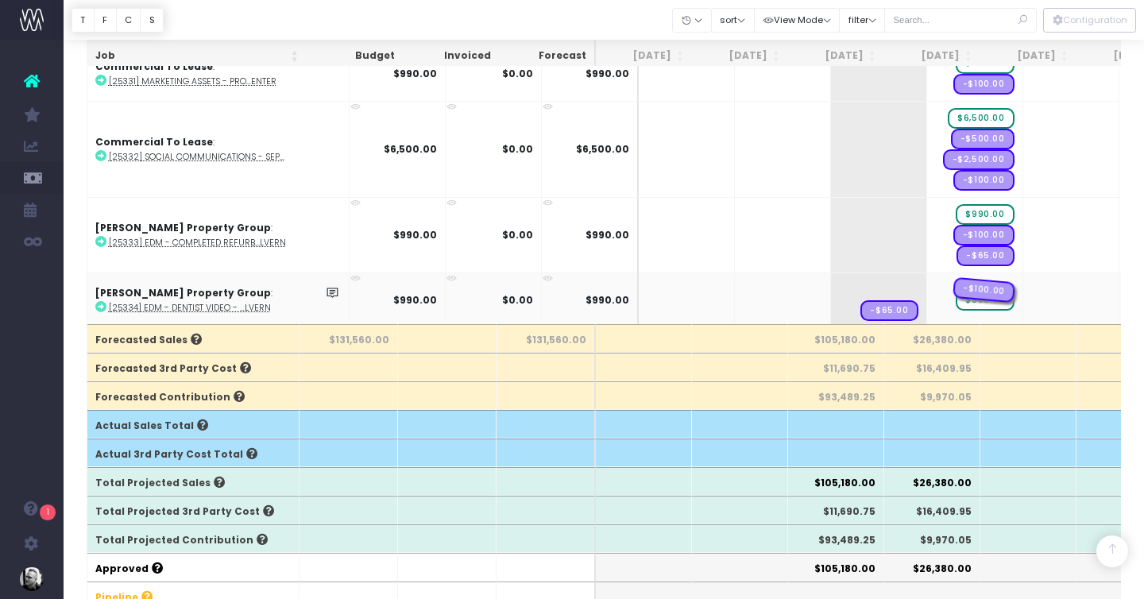
drag, startPoint x: 844, startPoint y: 285, endPoint x: 926, endPoint y: 286, distance: 81.0
drag, startPoint x: 841, startPoint y: 292, endPoint x: 910, endPoint y: 292, distance: 69.1
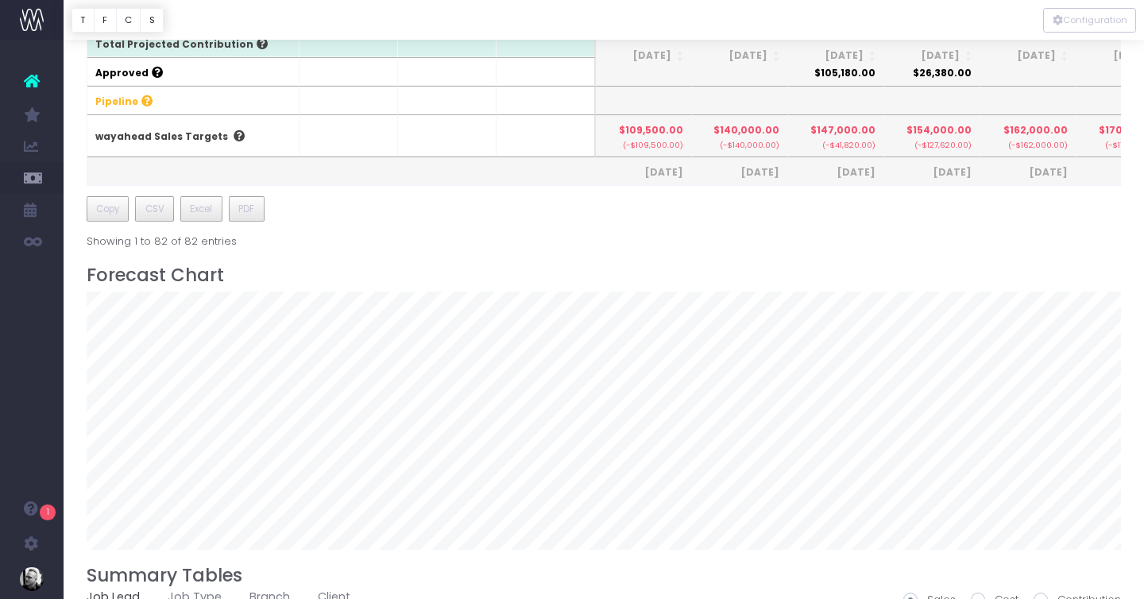
scroll to position [929, 0]
